Goal: Check status: Check status

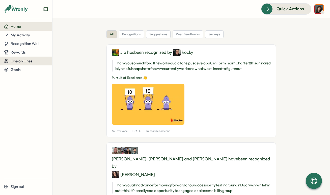
click at [24, 62] on span "One on Ones" at bounding box center [22, 61] width 22 height 5
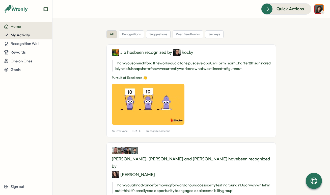
click at [19, 36] on span "My Activity" at bounding box center [20, 35] width 19 height 5
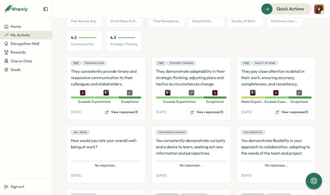
scroll to position [85, 0]
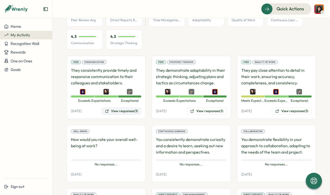
click at [124, 112] on button "View responses (3)" at bounding box center [122, 111] width 40 height 7
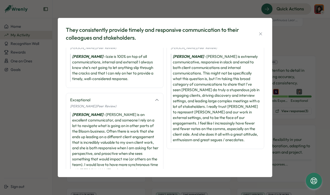
scroll to position [12, 0]
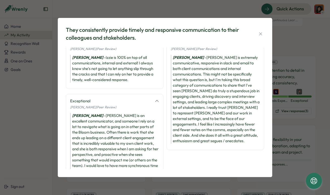
click at [263, 24] on div "They consistently provide timely and responsive communication to their colleagu…" at bounding box center [165, 97] width 203 height 147
click at [261, 32] on icon "button" at bounding box center [260, 33] width 5 height 5
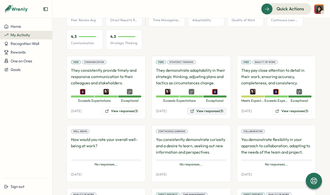
click at [199, 111] on button "View responses (3)" at bounding box center [207, 111] width 40 height 7
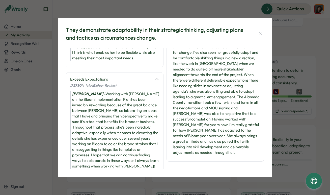
scroll to position [40, 0]
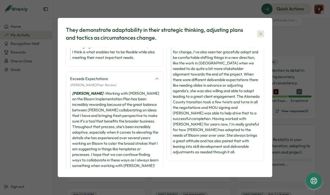
click at [259, 33] on icon "button" at bounding box center [260, 33] width 5 height 5
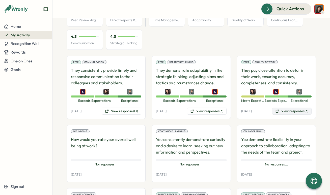
click at [276, 113] on icon at bounding box center [278, 111] width 4 height 4
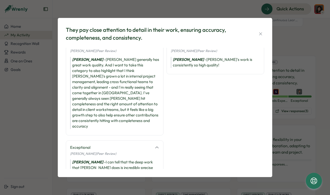
scroll to position [0, 0]
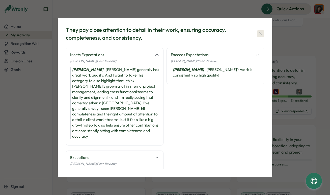
click at [260, 32] on icon "button" at bounding box center [260, 33] width 5 height 5
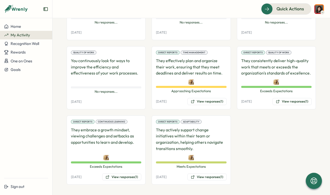
scroll to position [229, 0]
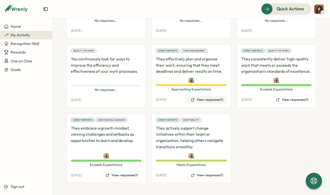
click at [191, 101] on icon at bounding box center [193, 100] width 4 height 4
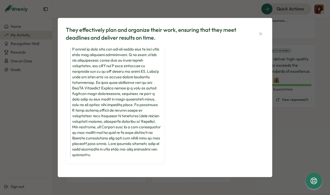
scroll to position [154, 0]
click at [258, 36] on icon "button" at bounding box center [260, 33] width 5 height 5
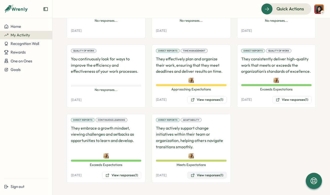
click at [201, 174] on button "View responses (1)" at bounding box center [207, 175] width 39 height 7
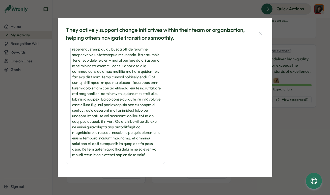
scroll to position [92, 0]
click at [266, 34] on div "They actively support change initiatives within their team or organization, hel…" at bounding box center [165, 97] width 203 height 147
click at [260, 33] on icon "button" at bounding box center [260, 33] width 5 height 5
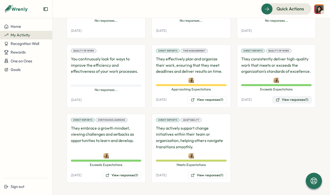
click at [281, 97] on button "View responses (1)" at bounding box center [292, 99] width 39 height 7
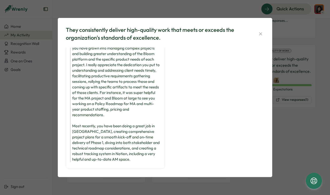
scroll to position [31, 0]
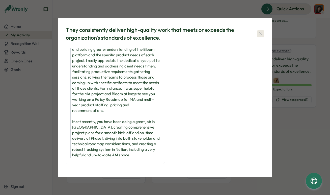
click at [261, 33] on icon "button" at bounding box center [260, 33] width 5 height 5
